Goal: Task Accomplishment & Management: Manage account settings

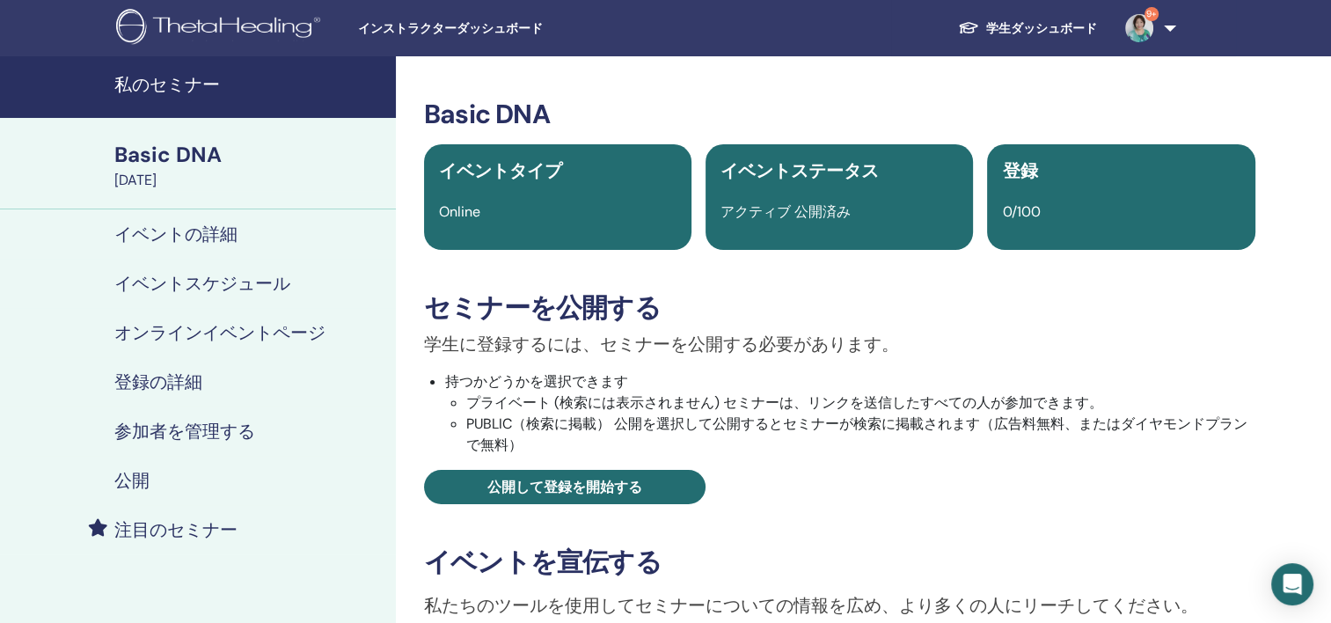
click at [1067, 23] on link "学生ダッシュボード" at bounding box center [1027, 28] width 167 height 33
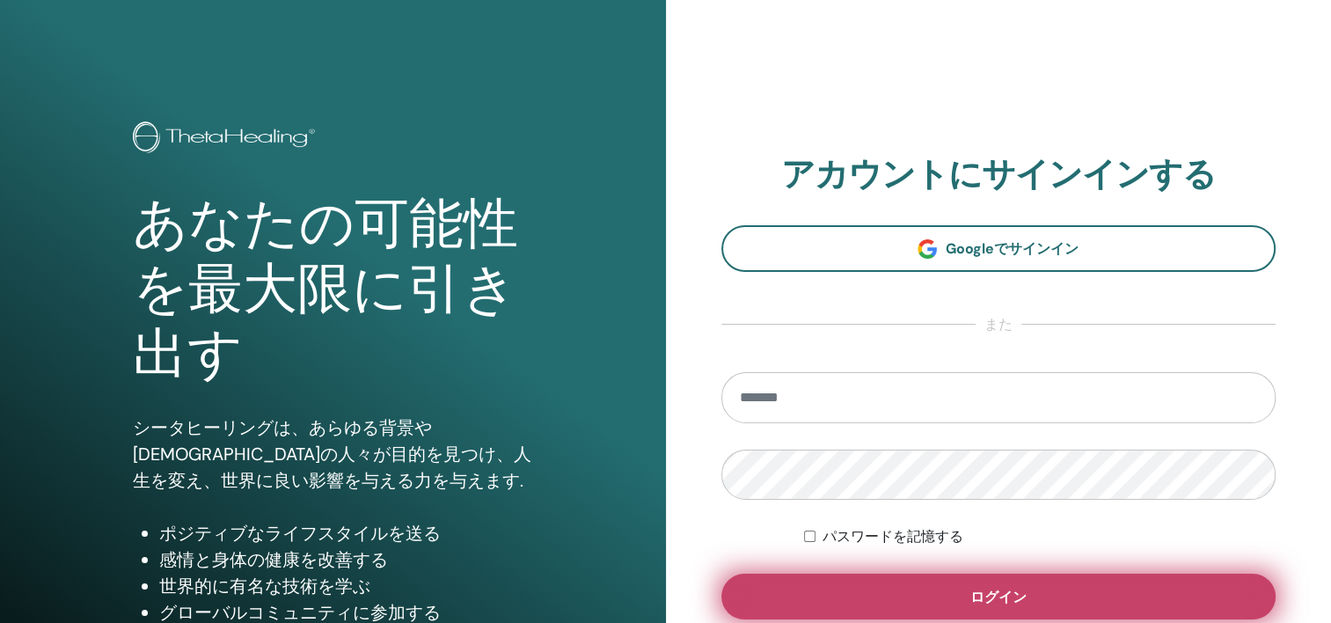
type input "**********"
click at [1020, 604] on span "ログイン" at bounding box center [998, 596] width 56 height 18
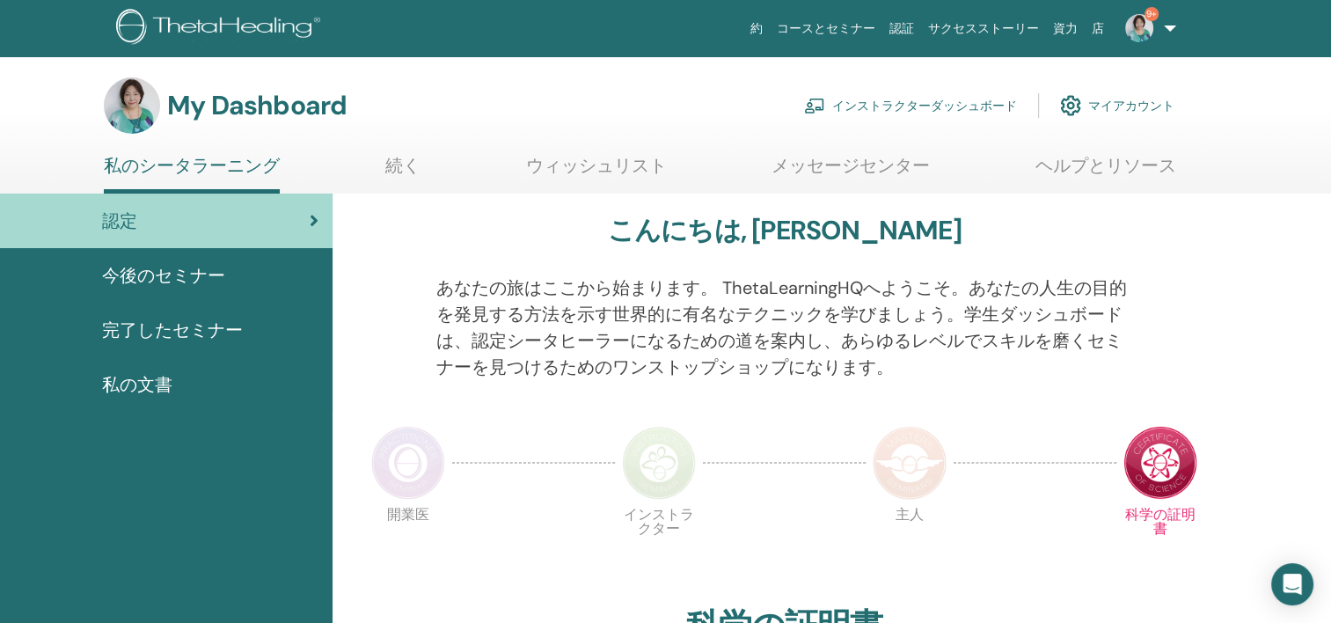
click at [883, 103] on link "インストラクターダッシュボード" at bounding box center [910, 105] width 213 height 39
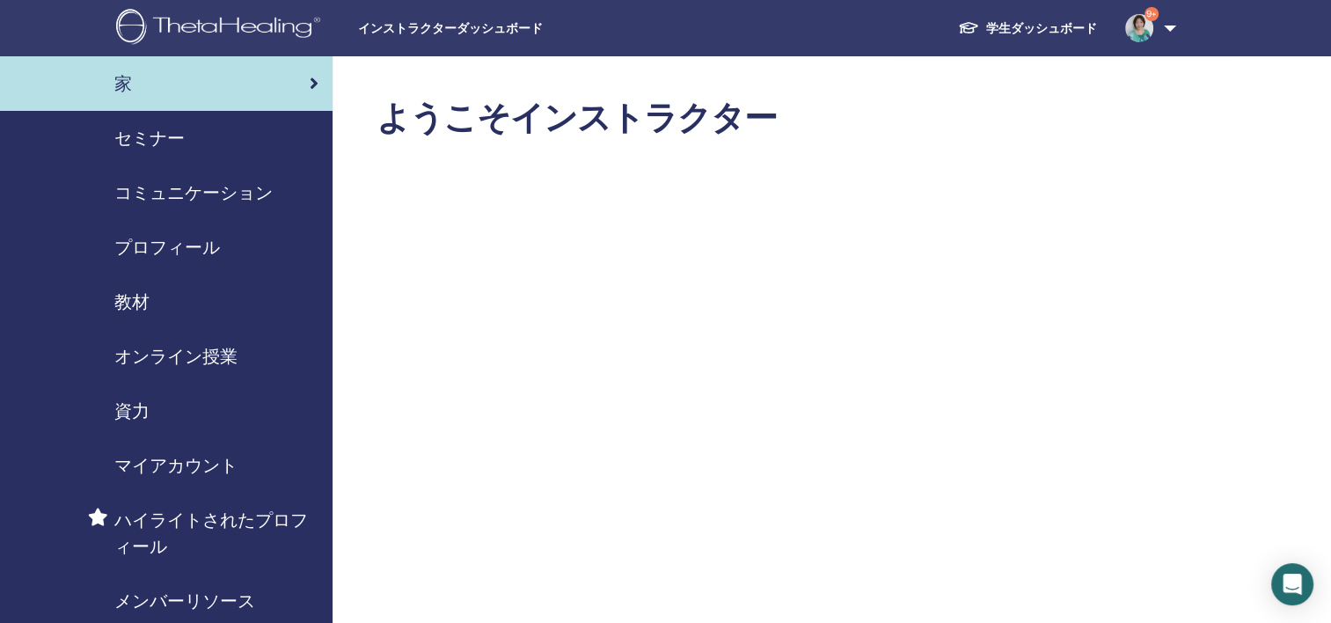
click at [157, 144] on span "セミナー" at bounding box center [149, 138] width 70 height 26
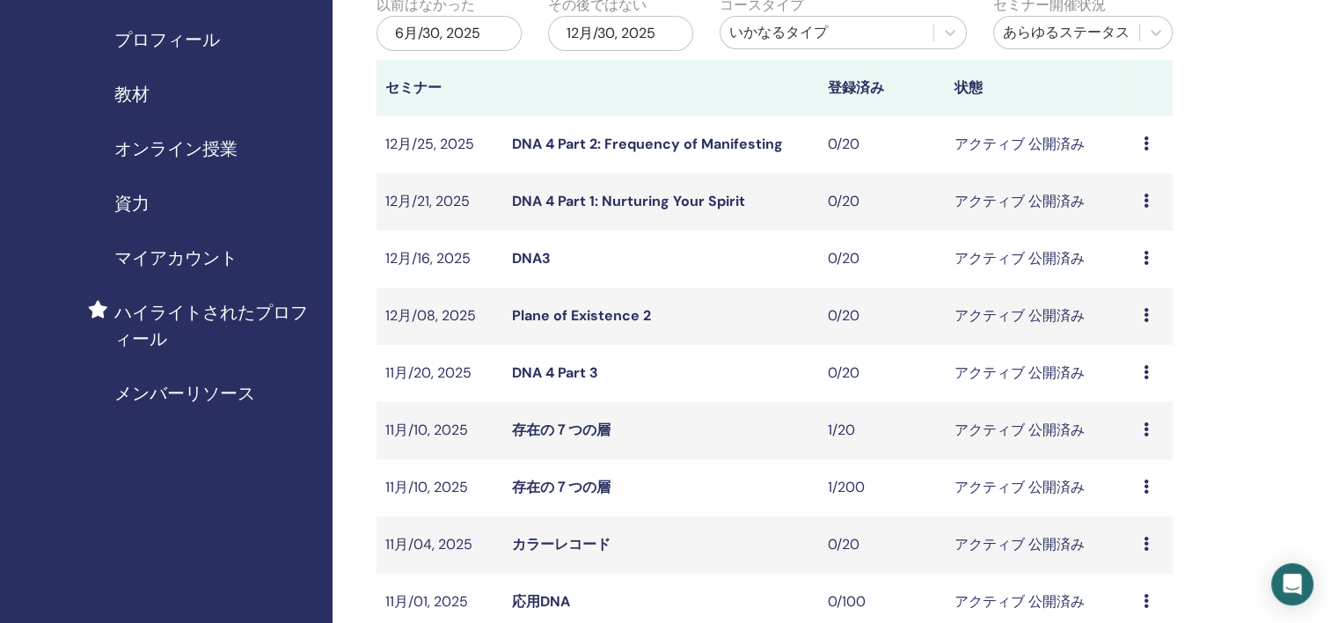
scroll to position [528, 0]
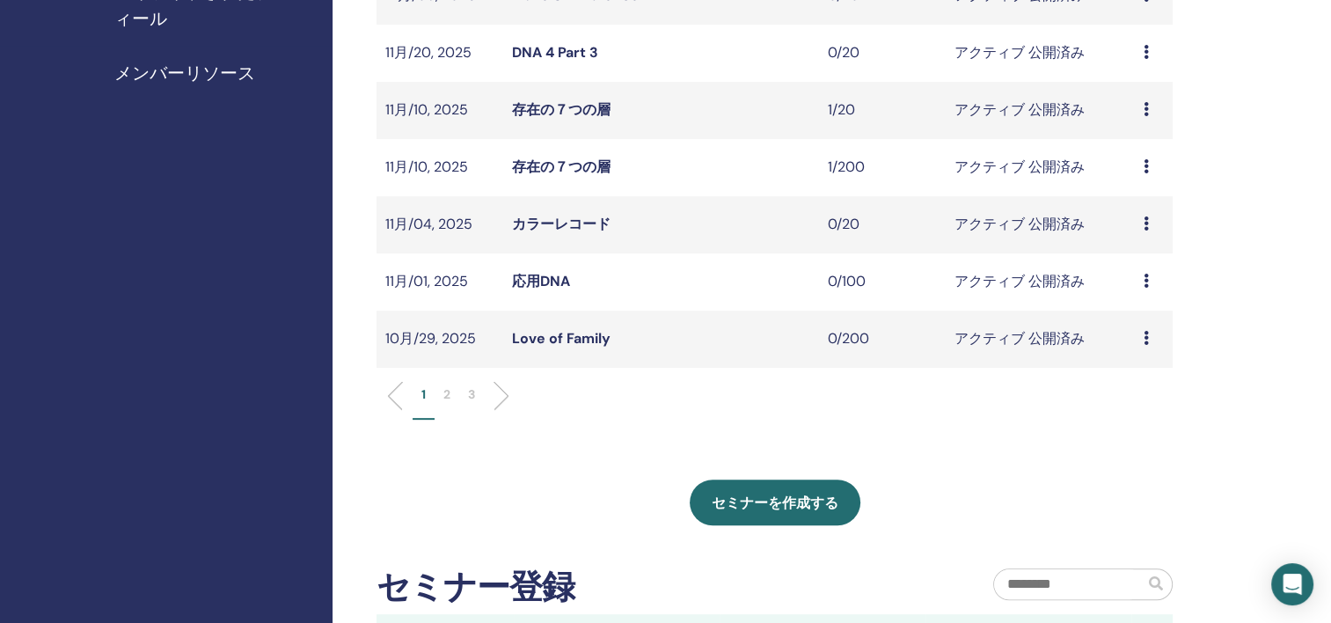
click at [445, 390] on p "2" at bounding box center [446, 394] width 7 height 18
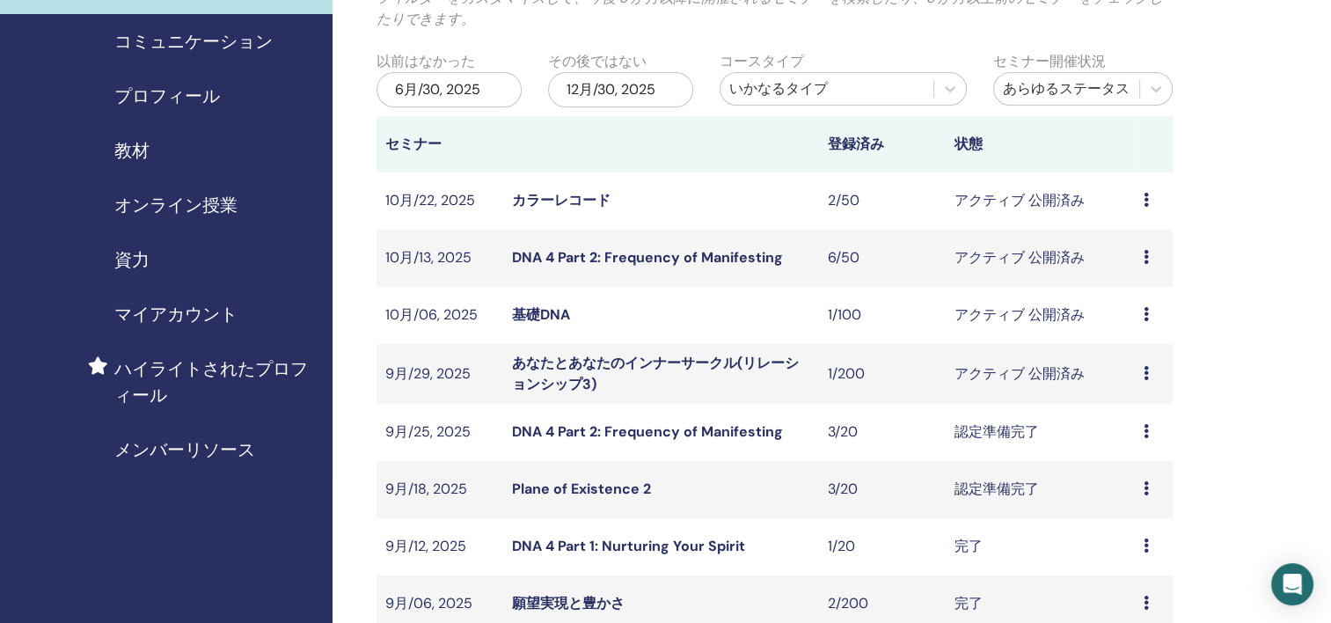
scroll to position [88, 0]
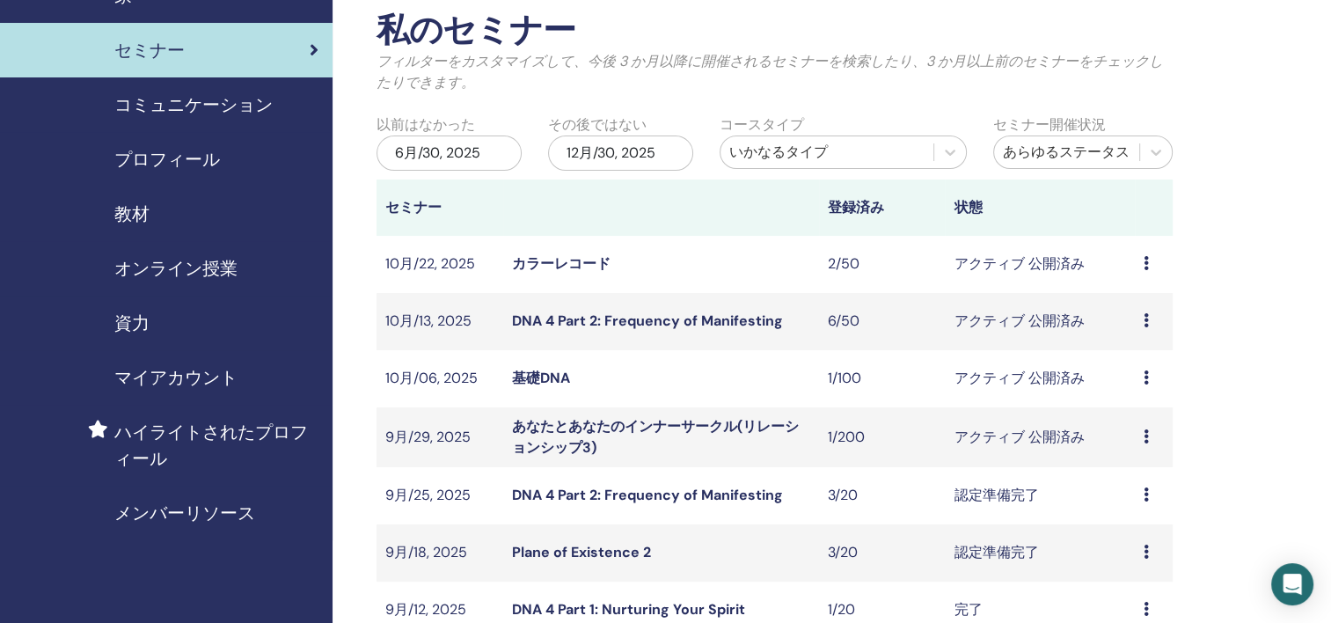
click at [1145, 382] on icon at bounding box center [1145, 377] width 5 height 14
click at [1108, 450] on link "出席者" at bounding box center [1120, 449] width 42 height 18
